Goal: Find specific page/section: Find specific page/section

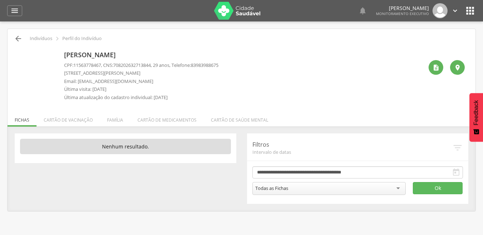
click at [15, 42] on div " Indivíduos  Perfil do Indivíduo" at bounding box center [241, 38] width 457 height 9
click at [16, 41] on icon "" at bounding box center [18, 38] width 9 height 9
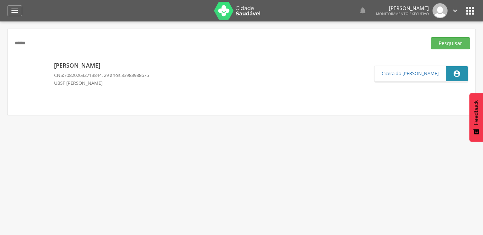
drag, startPoint x: 73, startPoint y: 45, endPoint x: 2, endPoint y: 46, distance: 70.6
click at [2, 46] on div " Supervisão  Distritos  Ubs Coordenador: - Caraúbas / [GEOGRAPHIC_DATA] Inte…" at bounding box center [241, 138] width 483 height 235
click at [431, 37] on button "Pesquisar" at bounding box center [450, 43] width 39 height 12
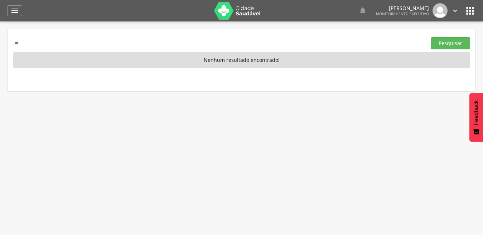
type input "*"
click at [431, 37] on button "Pesquisar" at bounding box center [450, 43] width 39 height 12
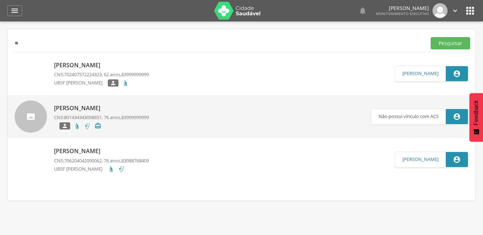
type input "*"
type input "**********"
click at [431, 37] on button "Pesquisar" at bounding box center [450, 43] width 39 height 12
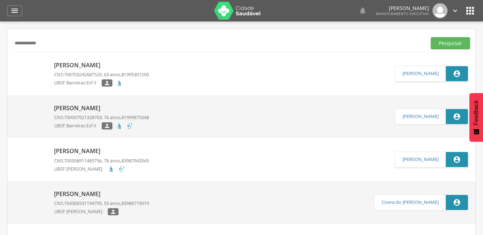
drag, startPoint x: 45, startPoint y: 42, endPoint x: 61, endPoint y: 38, distance: 15.6
click at [61, 38] on input "**********" at bounding box center [218, 43] width 411 height 12
